Goal: Task Accomplishment & Management: Complete application form

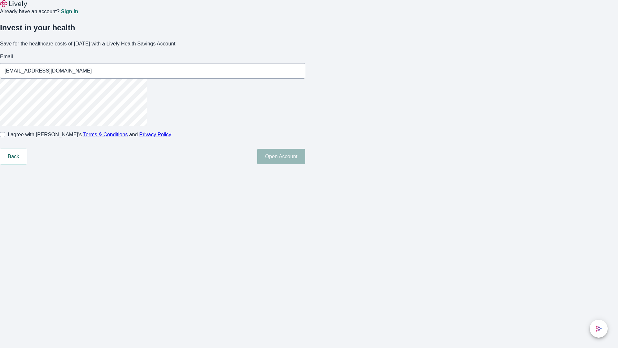
click at [5, 137] on input "I agree with Lively’s Terms & Conditions and Privacy Policy" at bounding box center [2, 134] width 5 height 5
checkbox input "true"
click at [305, 164] on button "Open Account" at bounding box center [281, 156] width 48 height 15
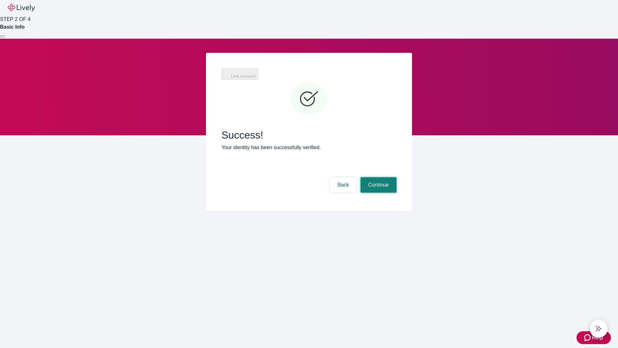
click at [378, 177] on button "Continue" at bounding box center [379, 184] width 36 height 15
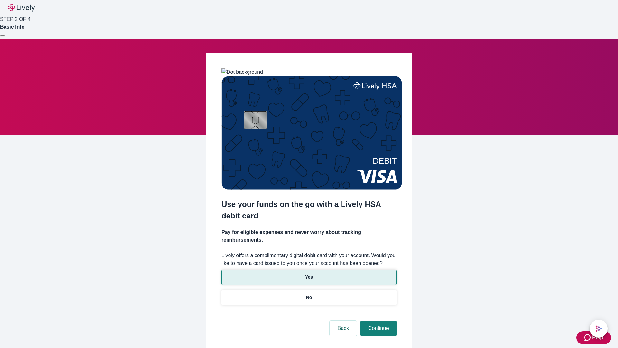
click at [309, 274] on p "Yes" at bounding box center [309, 277] width 8 height 7
click at [378, 320] on button "Continue" at bounding box center [379, 327] width 36 height 15
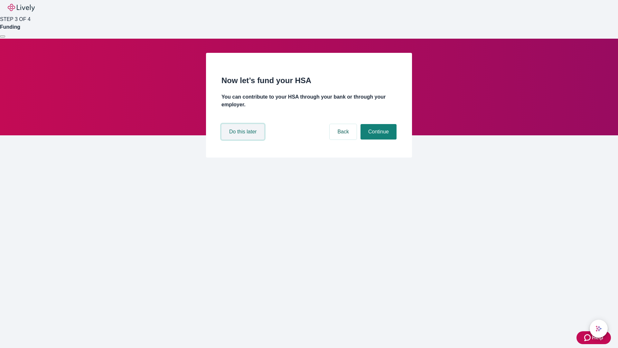
click at [244, 139] on button "Do this later" at bounding box center [243, 131] width 43 height 15
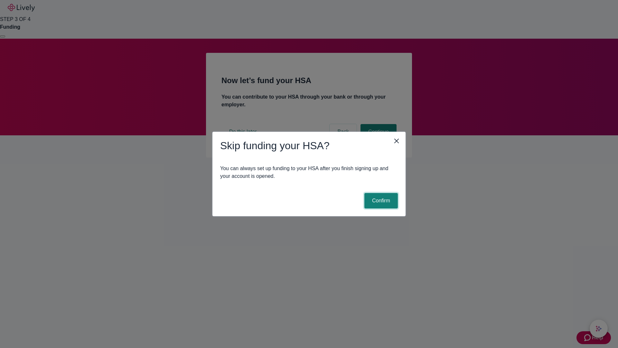
click at [380, 201] on button "Confirm" at bounding box center [380, 200] width 33 height 15
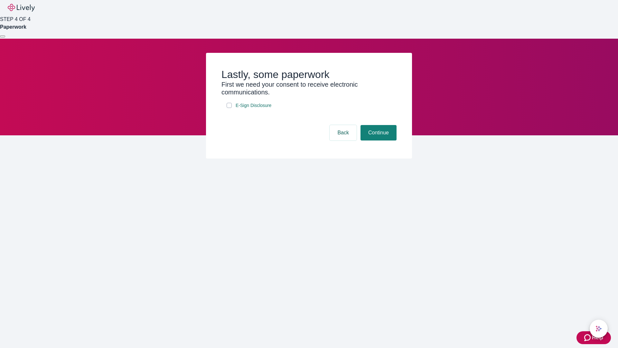
click at [229, 108] on input "E-Sign Disclosure" at bounding box center [229, 105] width 5 height 5
checkbox input "true"
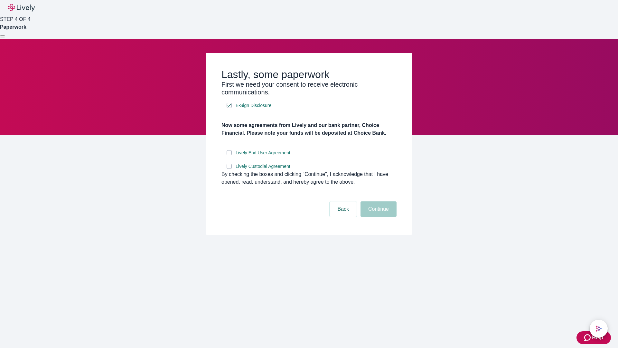
click at [229, 155] on input "Lively End User Agreement" at bounding box center [229, 152] width 5 height 5
checkbox input "true"
click at [229, 169] on input "Lively Custodial Agreement" at bounding box center [229, 166] width 5 height 5
checkbox input "true"
click at [378, 217] on button "Continue" at bounding box center [379, 208] width 36 height 15
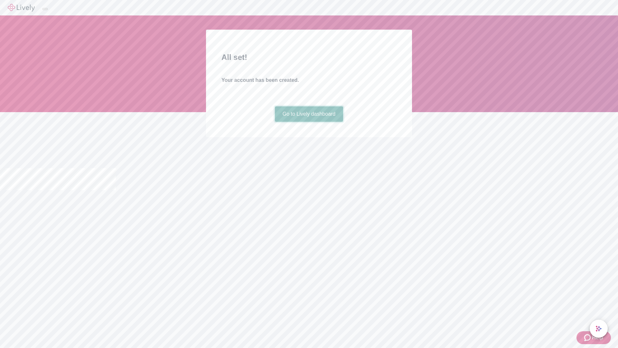
click at [309, 122] on link "Go to Lively dashboard" at bounding box center [309, 113] width 69 height 15
